Goal: Task Accomplishment & Management: Use online tool/utility

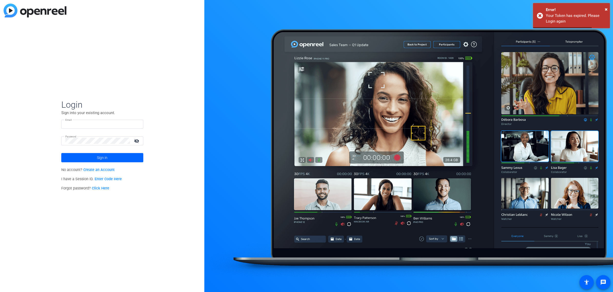
type input "[PERSON_NAME][EMAIL_ADDRESS][PERSON_NAME][DOMAIN_NAME]"
click at [94, 161] on span at bounding box center [102, 158] width 82 height 12
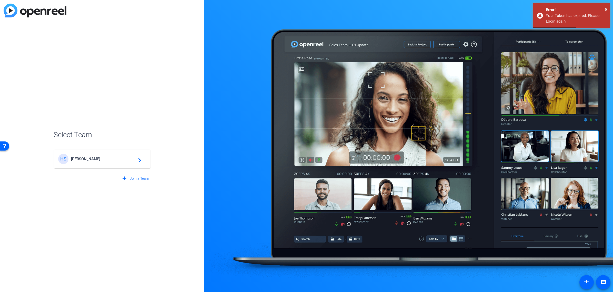
click at [94, 161] on div "HS [PERSON_NAME] navigate_next" at bounding box center [102, 159] width 88 height 10
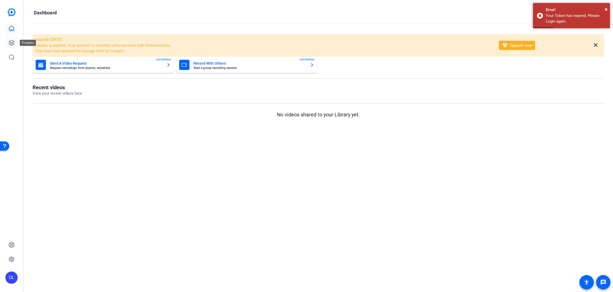
click at [13, 39] on link at bounding box center [11, 43] width 12 height 12
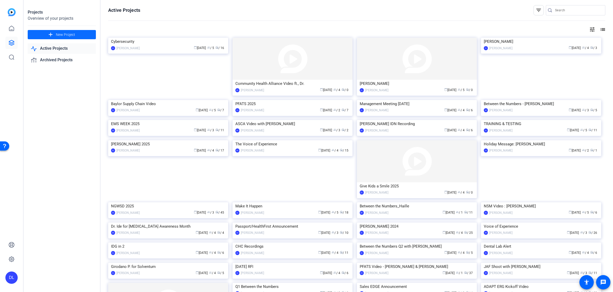
click at [67, 35] on span "New Project" at bounding box center [65, 34] width 19 height 5
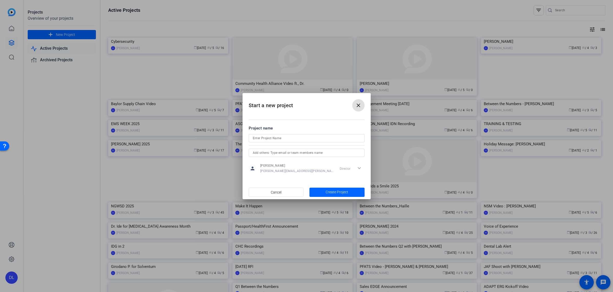
click at [274, 139] on input at bounding box center [307, 138] width 108 height 6
type input "Orientation Module Recordings"
click at [335, 154] on input "text" at bounding box center [307, 153] width 108 height 6
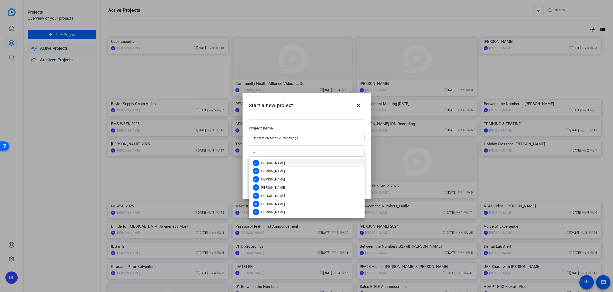
type input "Ma"
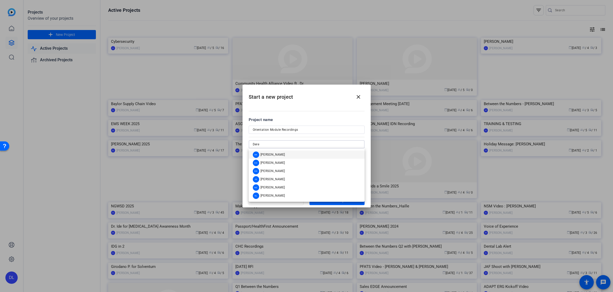
type input "[PERSON_NAME]"
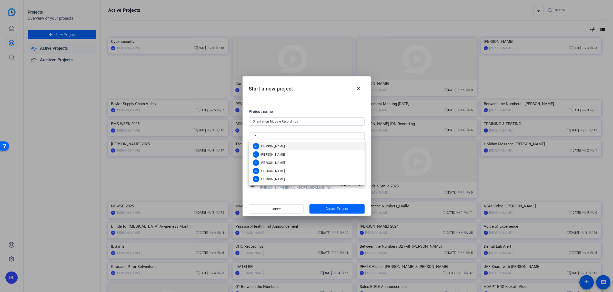
type input "[PERSON_NAME]"
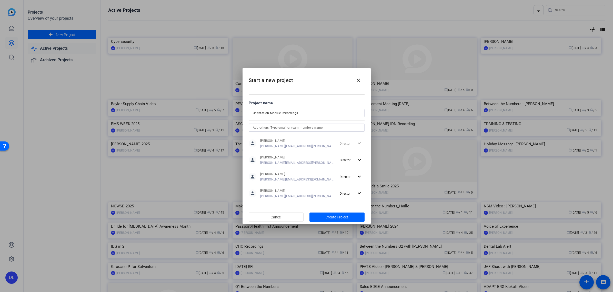
click at [340, 217] on span "Create Project" at bounding box center [337, 217] width 23 height 5
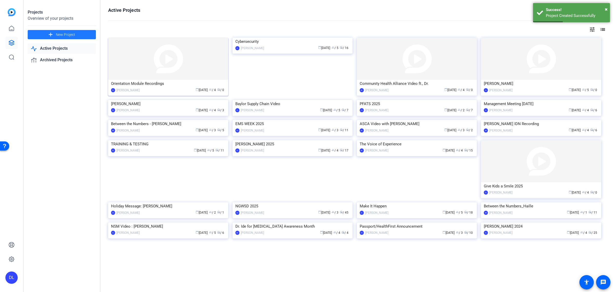
click at [130, 77] on img at bounding box center [168, 59] width 120 height 42
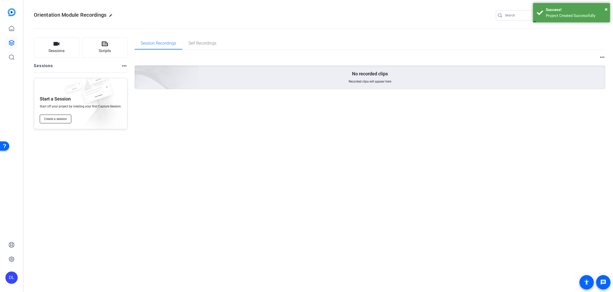
click at [57, 118] on span "Create a session" at bounding box center [55, 119] width 23 height 4
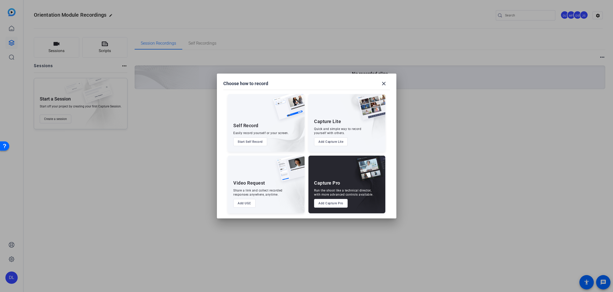
click at [330, 205] on button "Add Capture Pro" at bounding box center [331, 203] width 34 height 9
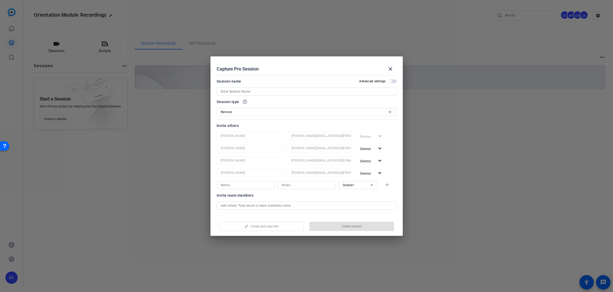
click at [233, 93] on input at bounding box center [307, 91] width 172 height 6
type input "Orientation Module Recordings"
click at [344, 226] on span "Create session" at bounding box center [352, 226] width 20 height 4
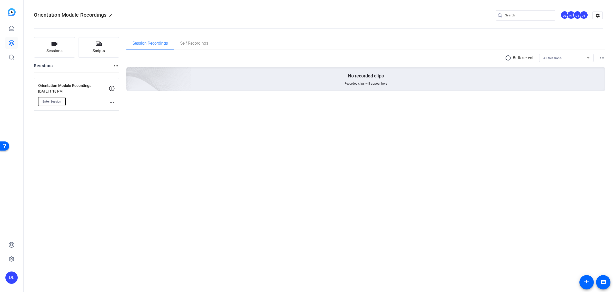
click at [55, 104] on button "Enter Session" at bounding box center [51, 101] width 27 height 9
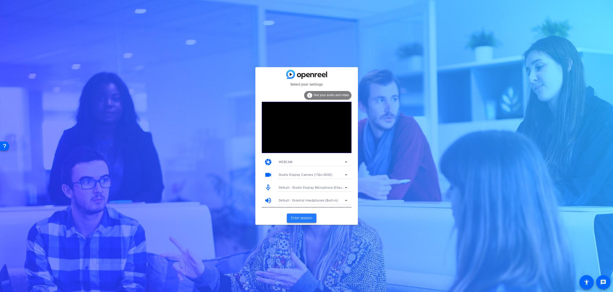
click at [305, 219] on span "Enter session" at bounding box center [301, 217] width 21 height 5
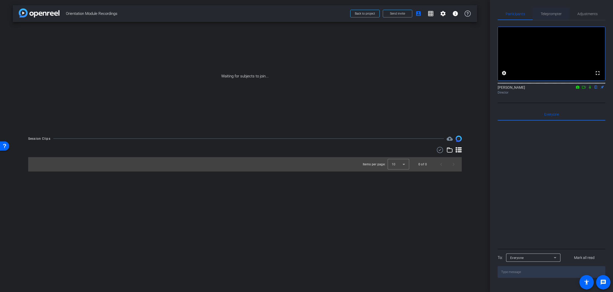
click at [547, 14] on span "Teleprompter" at bounding box center [551, 14] width 21 height 4
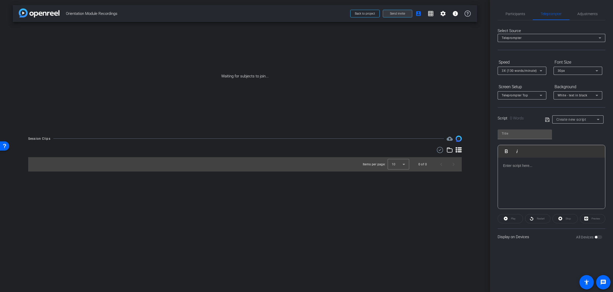
click at [399, 15] on span "Send invite" at bounding box center [397, 14] width 15 height 4
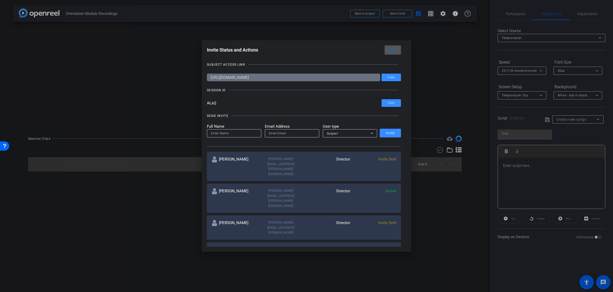
click at [512, 15] on div at bounding box center [306, 146] width 613 height 292
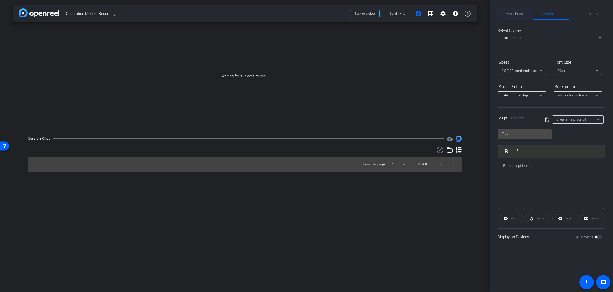
click at [511, 15] on span "Participants" at bounding box center [515, 14] width 19 height 4
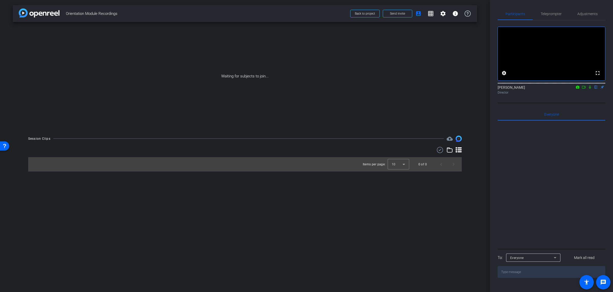
click at [584, 89] on icon at bounding box center [584, 87] width 4 height 4
click at [591, 89] on icon at bounding box center [590, 87] width 4 height 4
click at [590, 89] on icon at bounding box center [590, 87] width 4 height 4
drag, startPoint x: 584, startPoint y: 93, endPoint x: 579, endPoint y: 95, distance: 5.2
click at [584, 89] on icon at bounding box center [584, 87] width 4 height 4
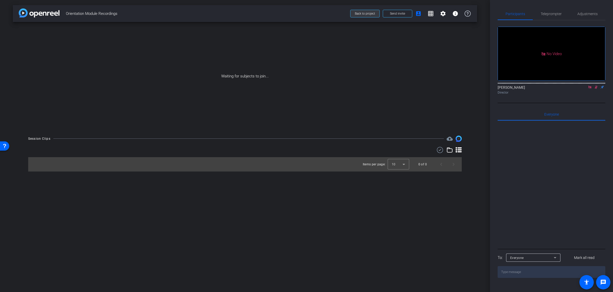
click at [359, 10] on span at bounding box center [365, 13] width 29 height 12
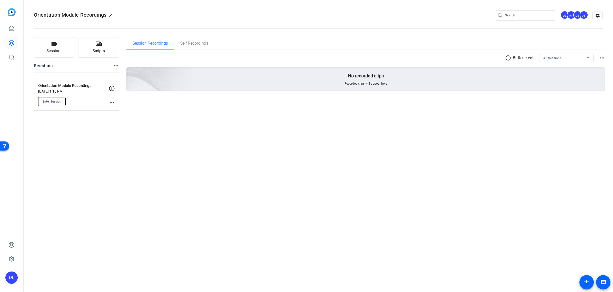
click at [45, 103] on span "Enter Session" at bounding box center [52, 101] width 19 height 4
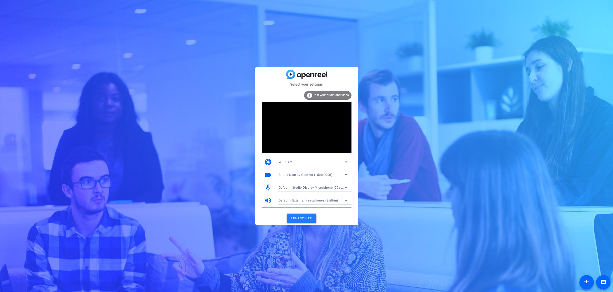
click at [307, 222] on span at bounding box center [301, 218] width 29 height 12
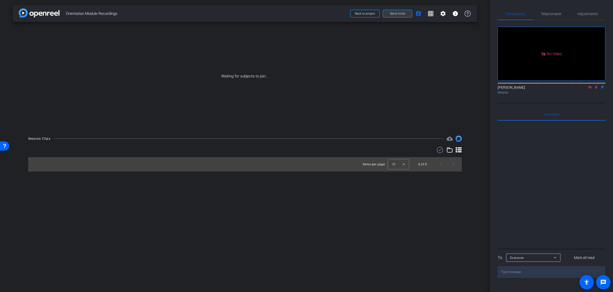
click at [393, 13] on span "Send invite" at bounding box center [397, 14] width 15 height 4
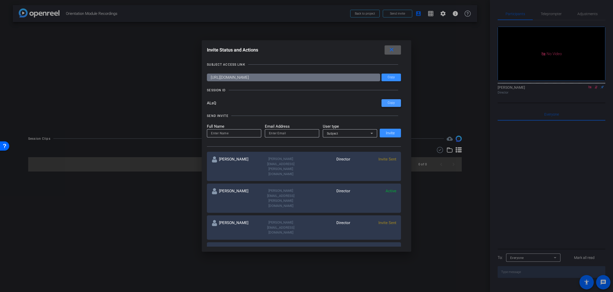
click at [392, 104] on span "Copy" at bounding box center [391, 103] width 7 height 4
click at [393, 50] on mat-icon "close" at bounding box center [391, 50] width 6 height 6
